Goal: Navigation & Orientation: Find specific page/section

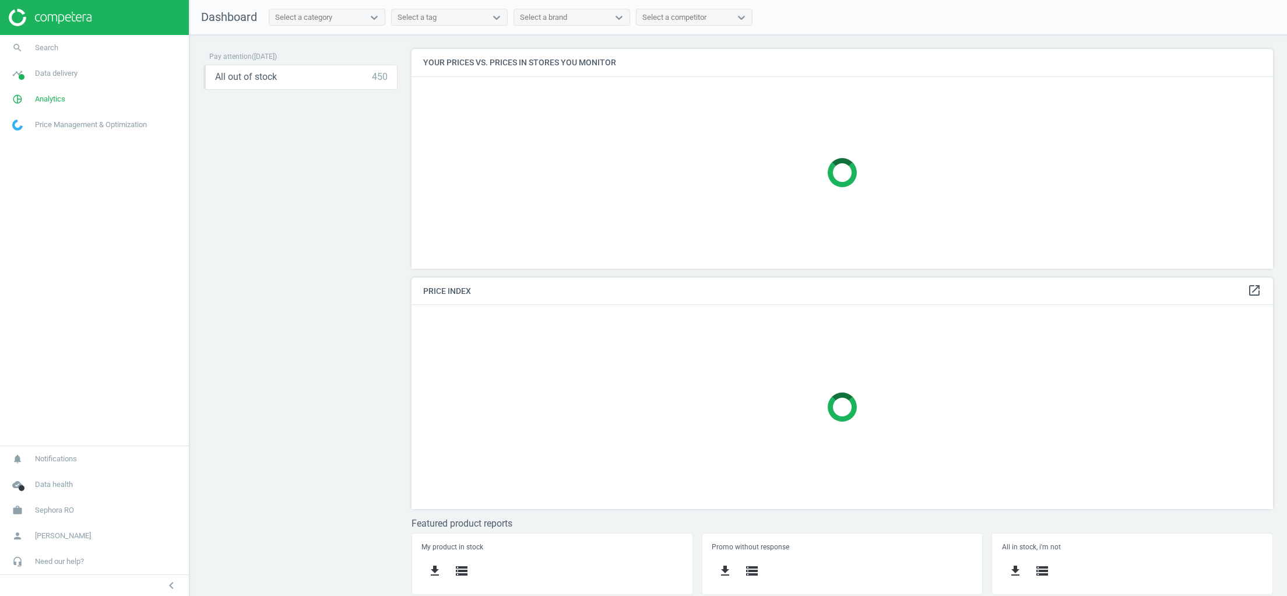
scroll to position [234, 862]
click at [58, 79] on link "timeline Data delivery" at bounding box center [94, 74] width 189 height 26
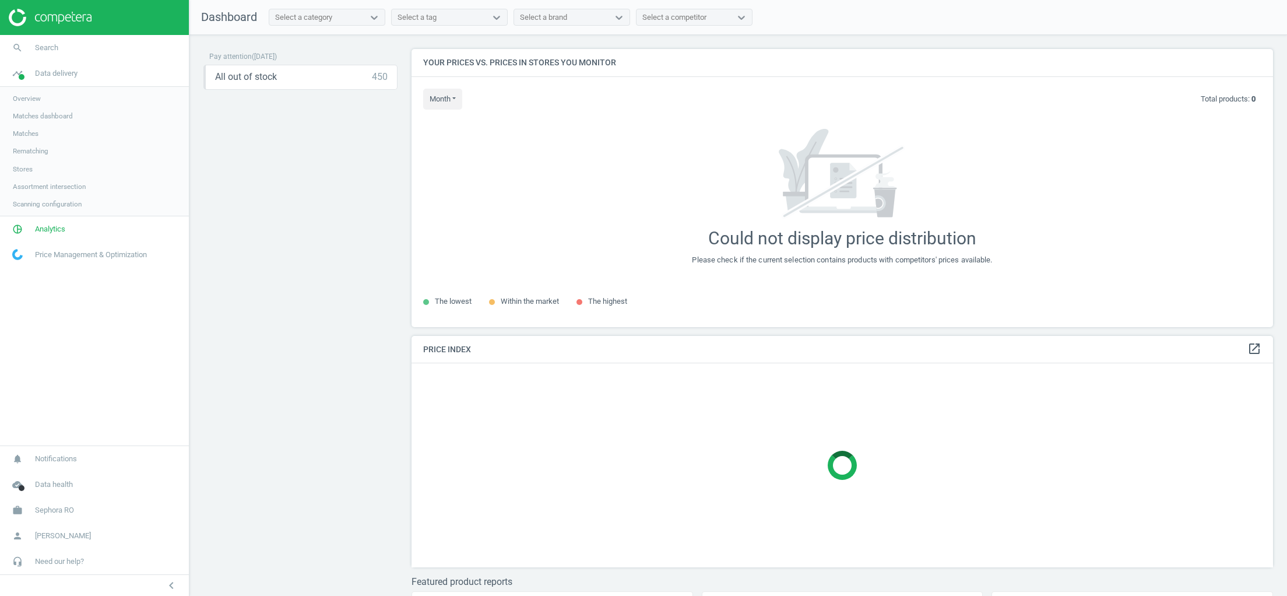
click at [24, 169] on span "Stores" at bounding box center [23, 168] width 20 height 9
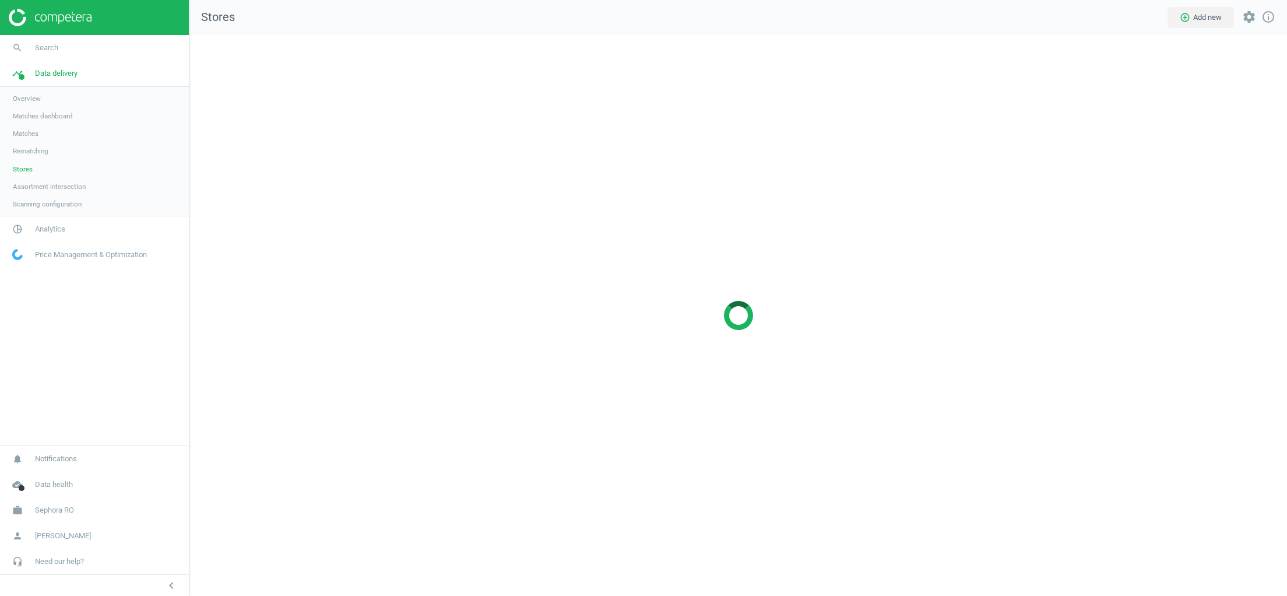
scroll to position [575, 1112]
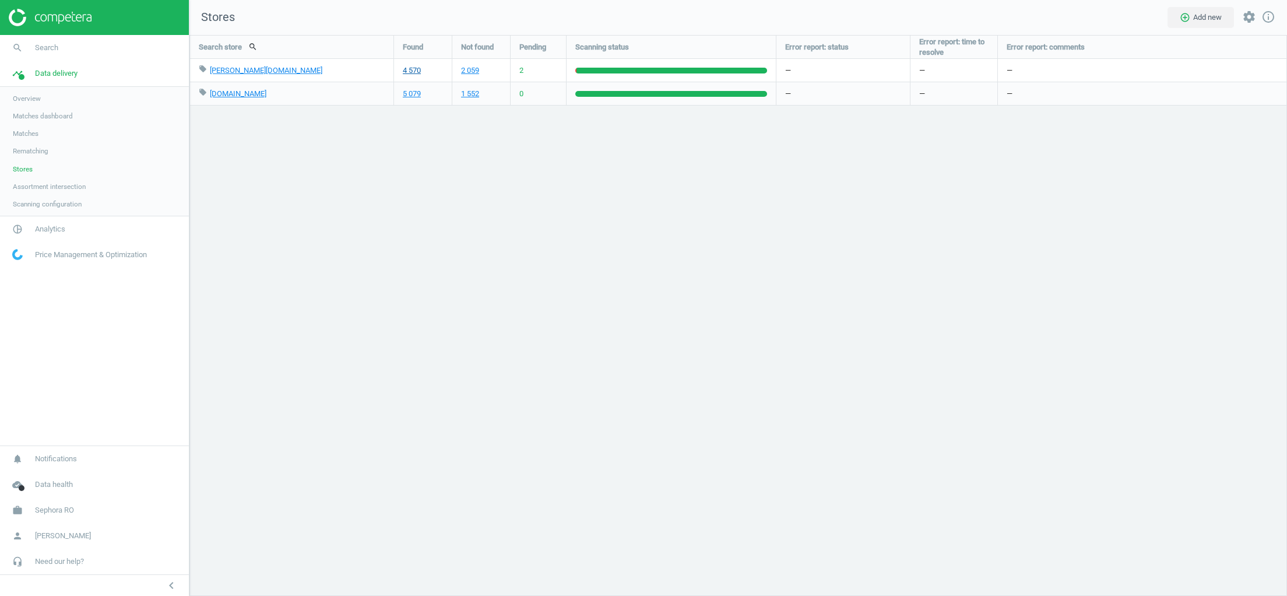
click at [408, 69] on link "4 570" at bounding box center [412, 70] width 18 height 10
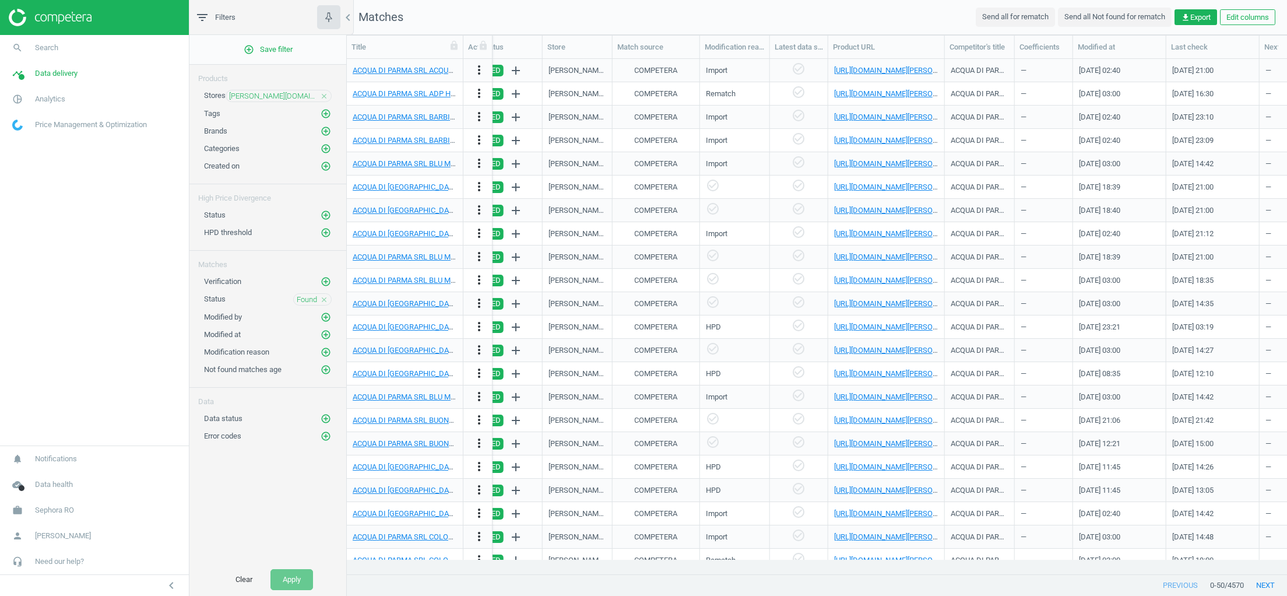
scroll to position [0, 845]
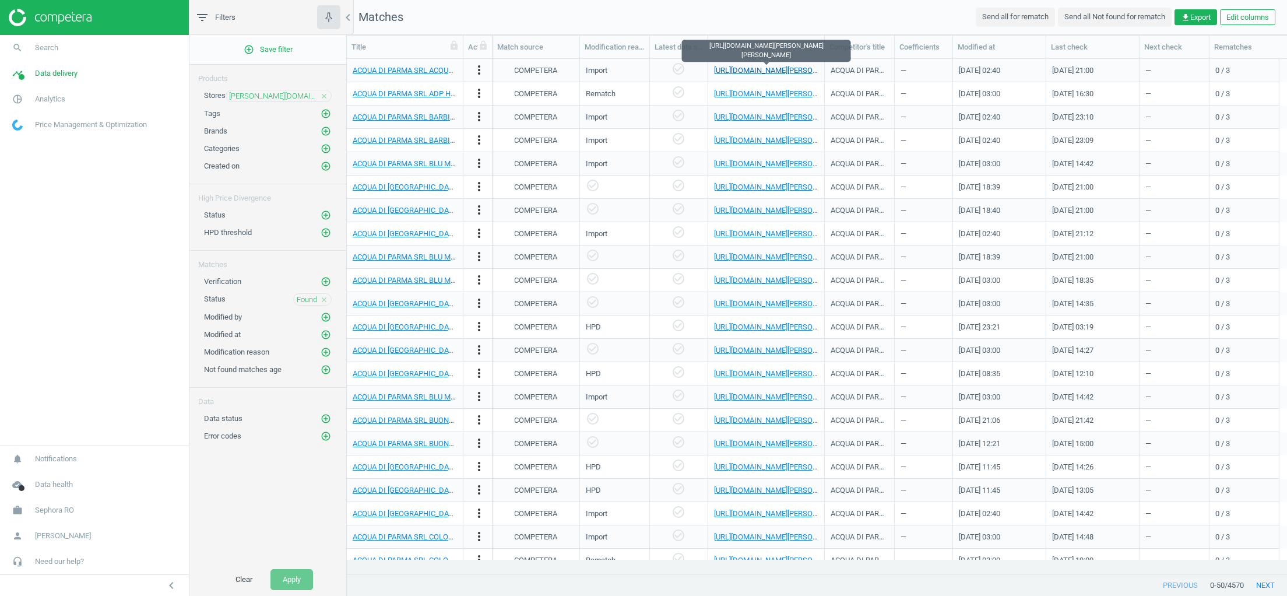
click at [761, 71] on link "https://www.douglas.ro/p/acqua-di-parma-blu-mediterraneo-mandorlo-di-sicilia-ea…" at bounding box center [806, 70] width 185 height 9
